Goal: Go to known website: Access a specific website the user already knows

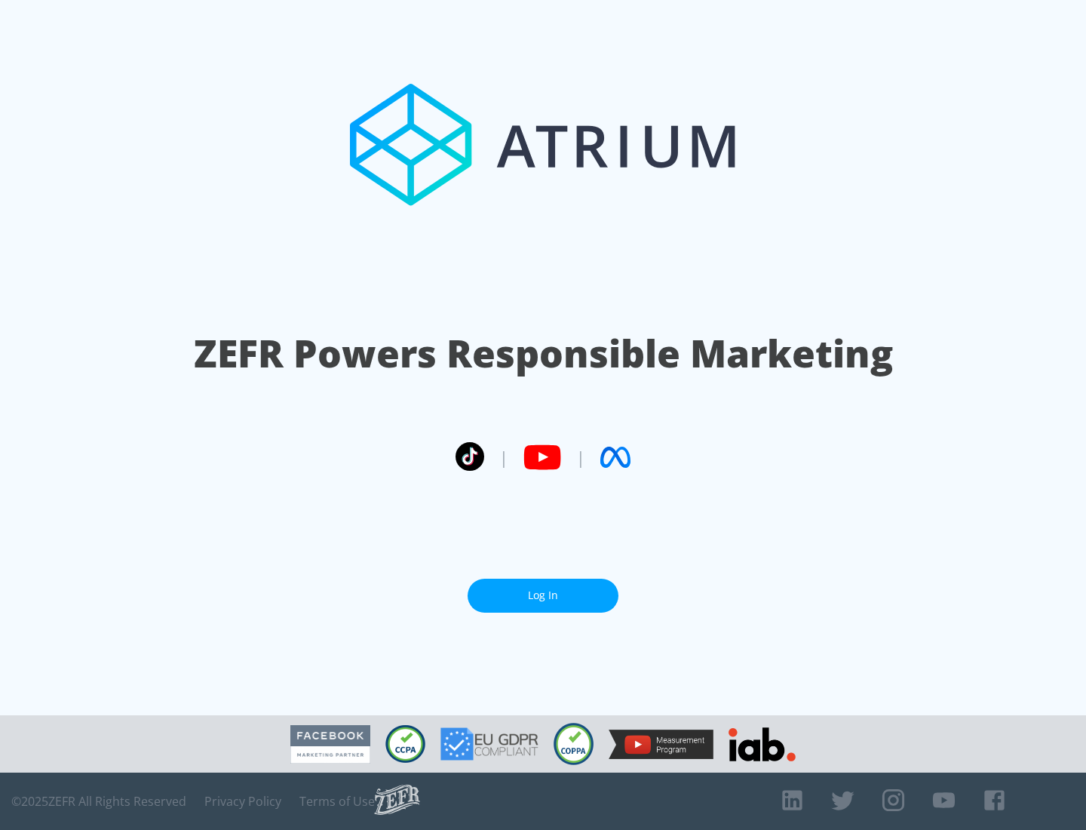
click at [543, 595] on link "Log In" at bounding box center [543, 596] width 151 height 34
